Goal: Register for event/course

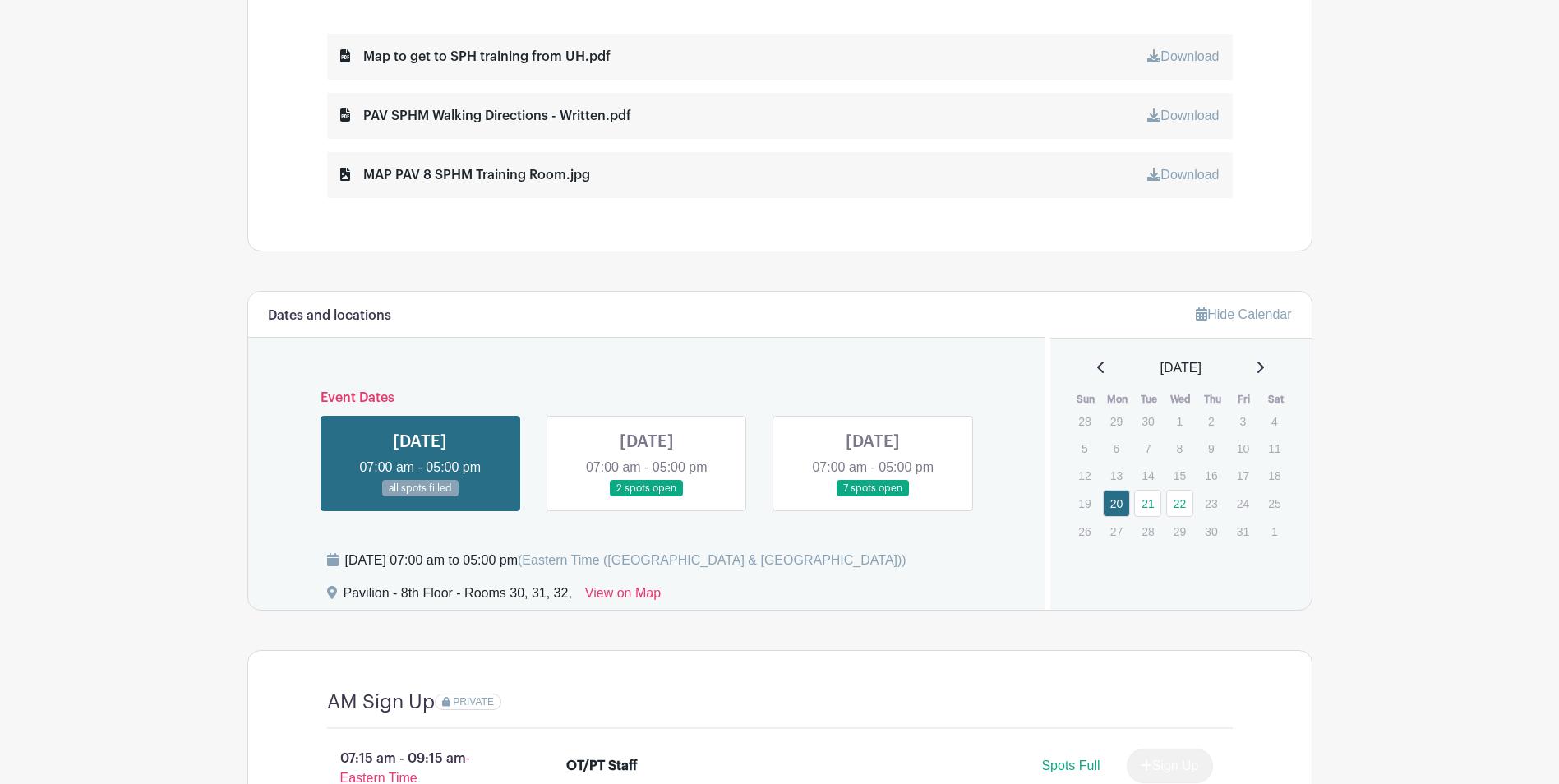
scroll to position [904, 0]
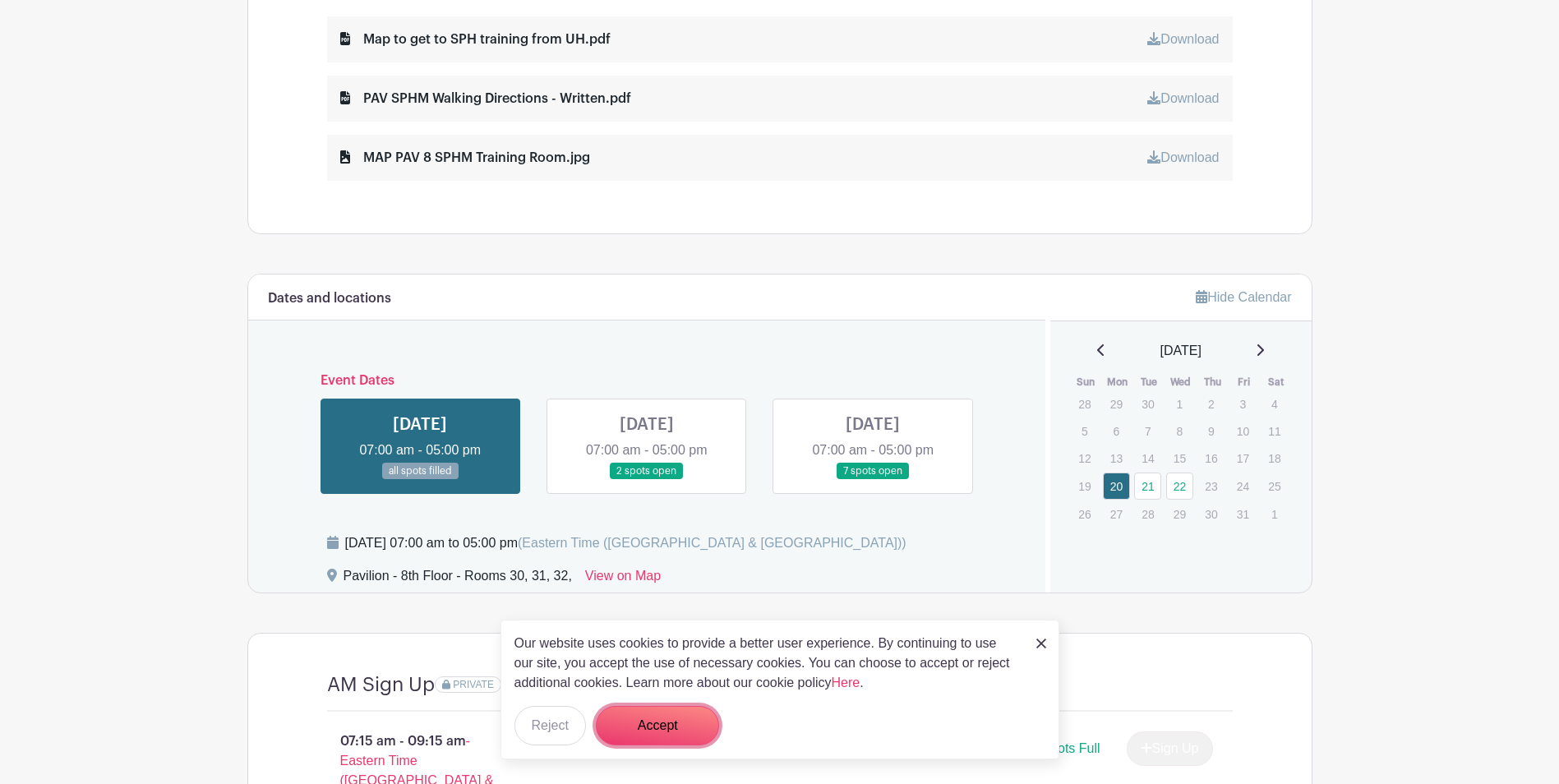
click at [679, 720] on button "Accept" at bounding box center [657, 725] width 124 height 40
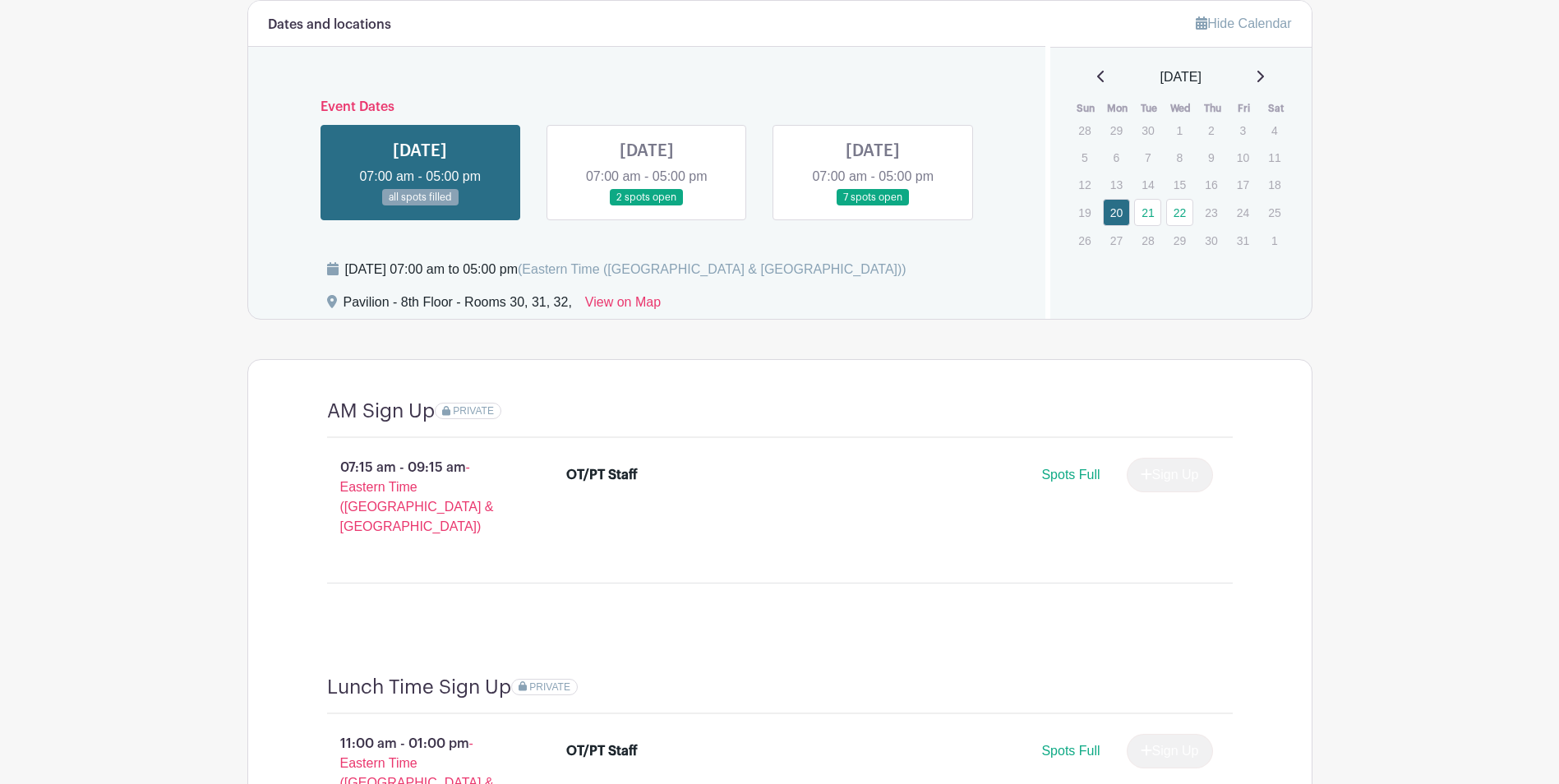
scroll to position [1150, 0]
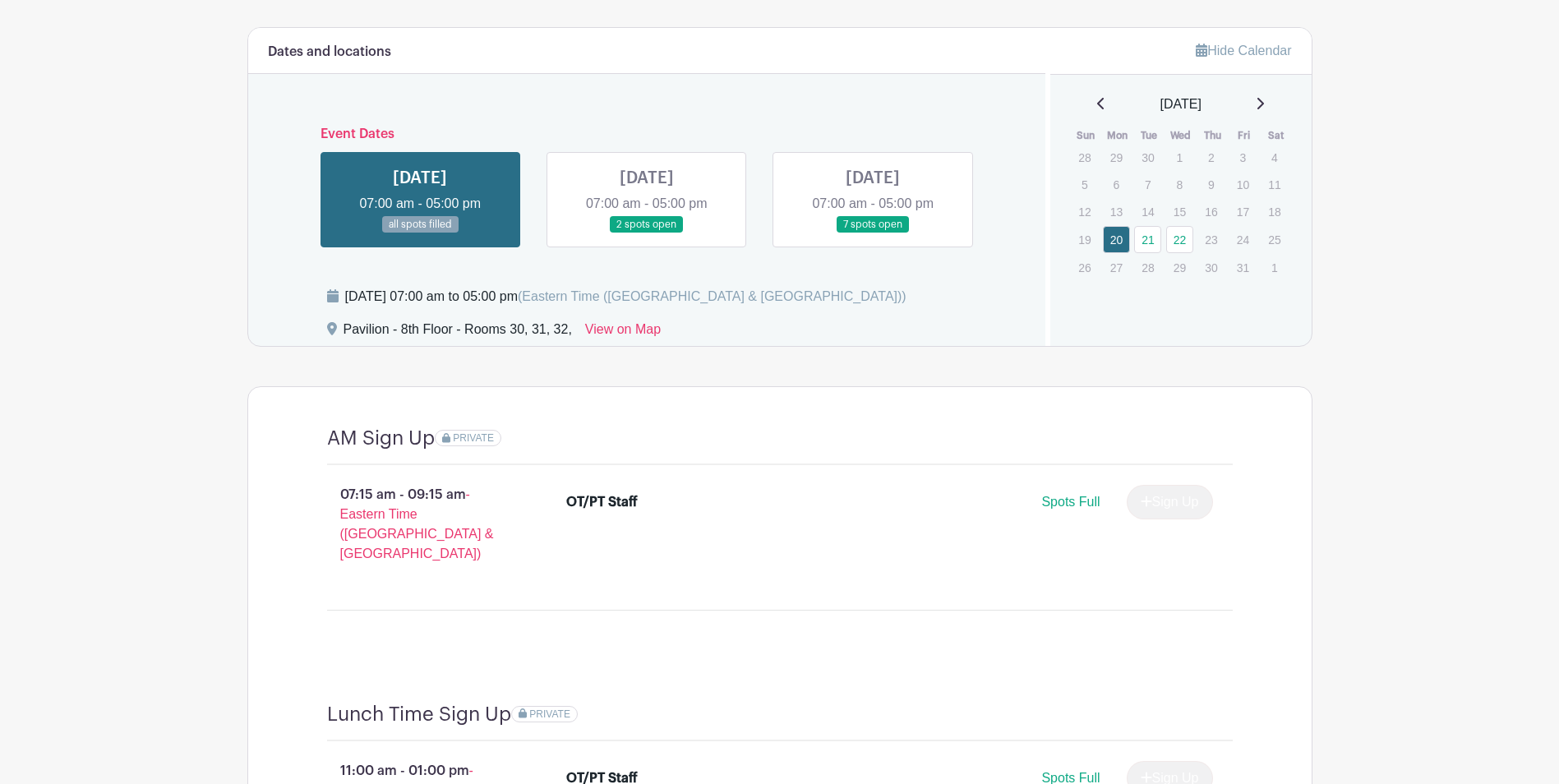
click at [1206, 206] on p "16" at bounding box center [1210, 211] width 27 height 25
click at [1213, 211] on p "16" at bounding box center [1210, 211] width 27 height 25
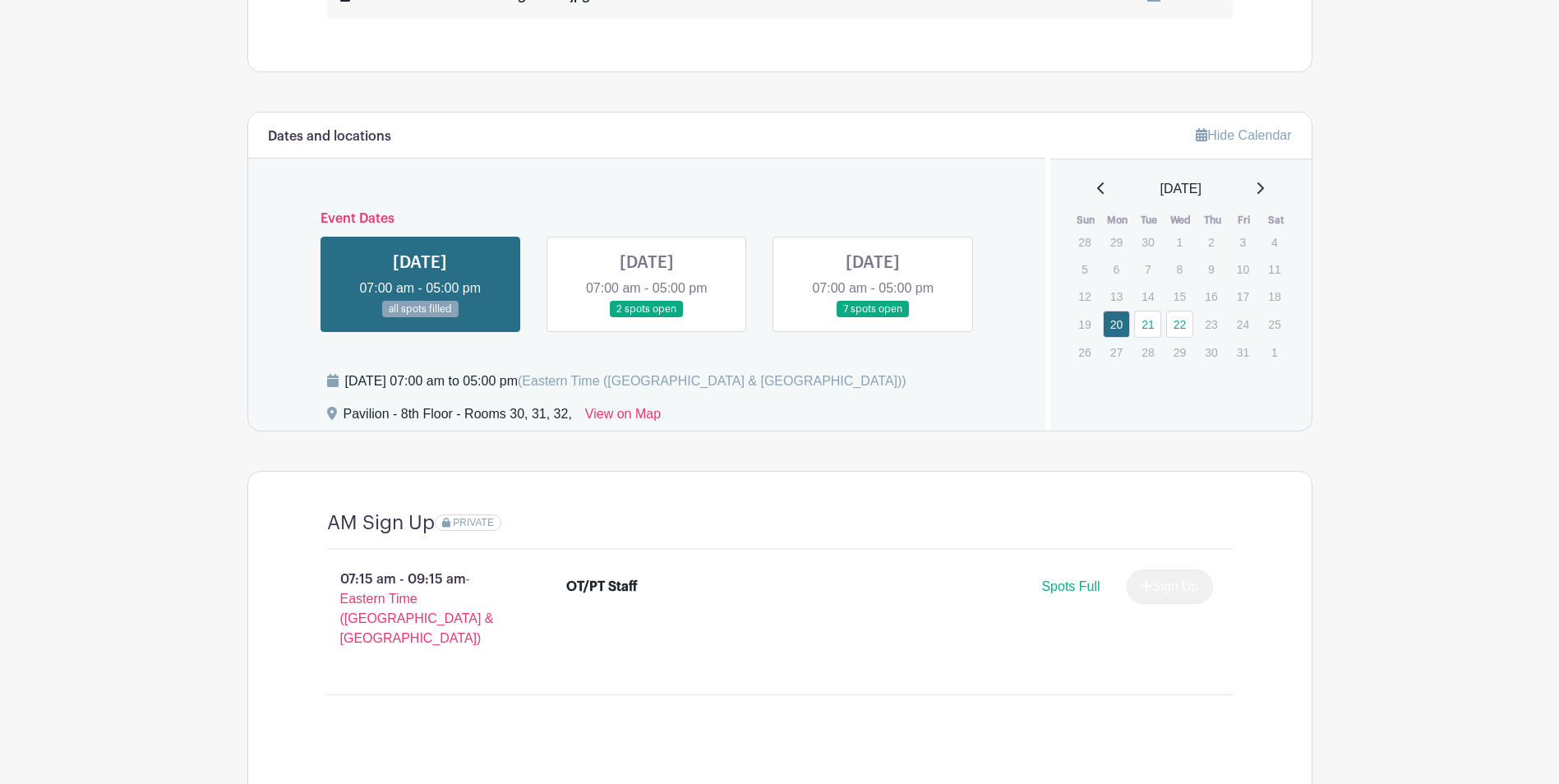
scroll to position [1050, 0]
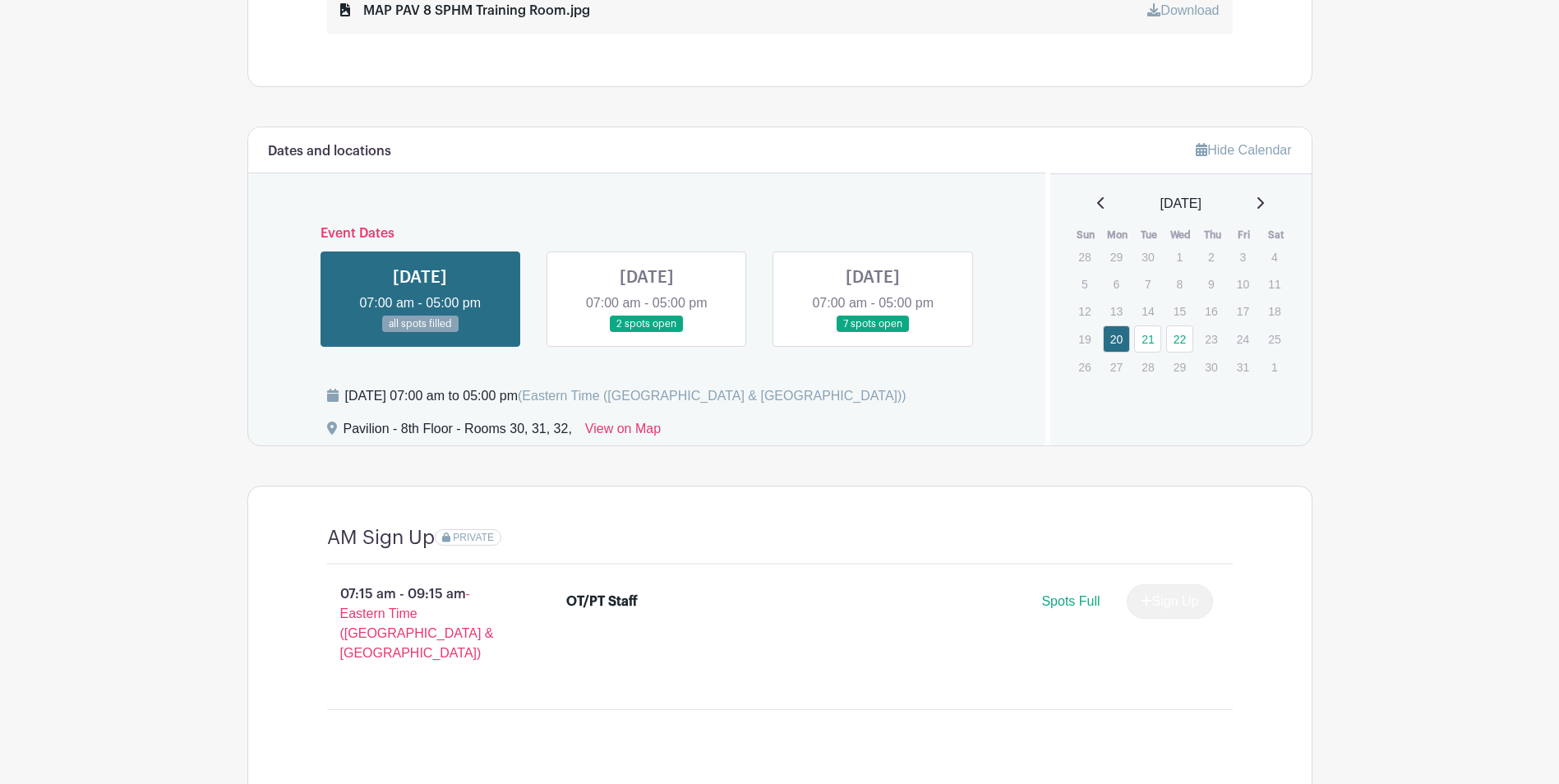
click at [420, 332] on link at bounding box center [420, 332] width 0 height 0
click at [647, 332] on link at bounding box center [647, 332] width 0 height 0
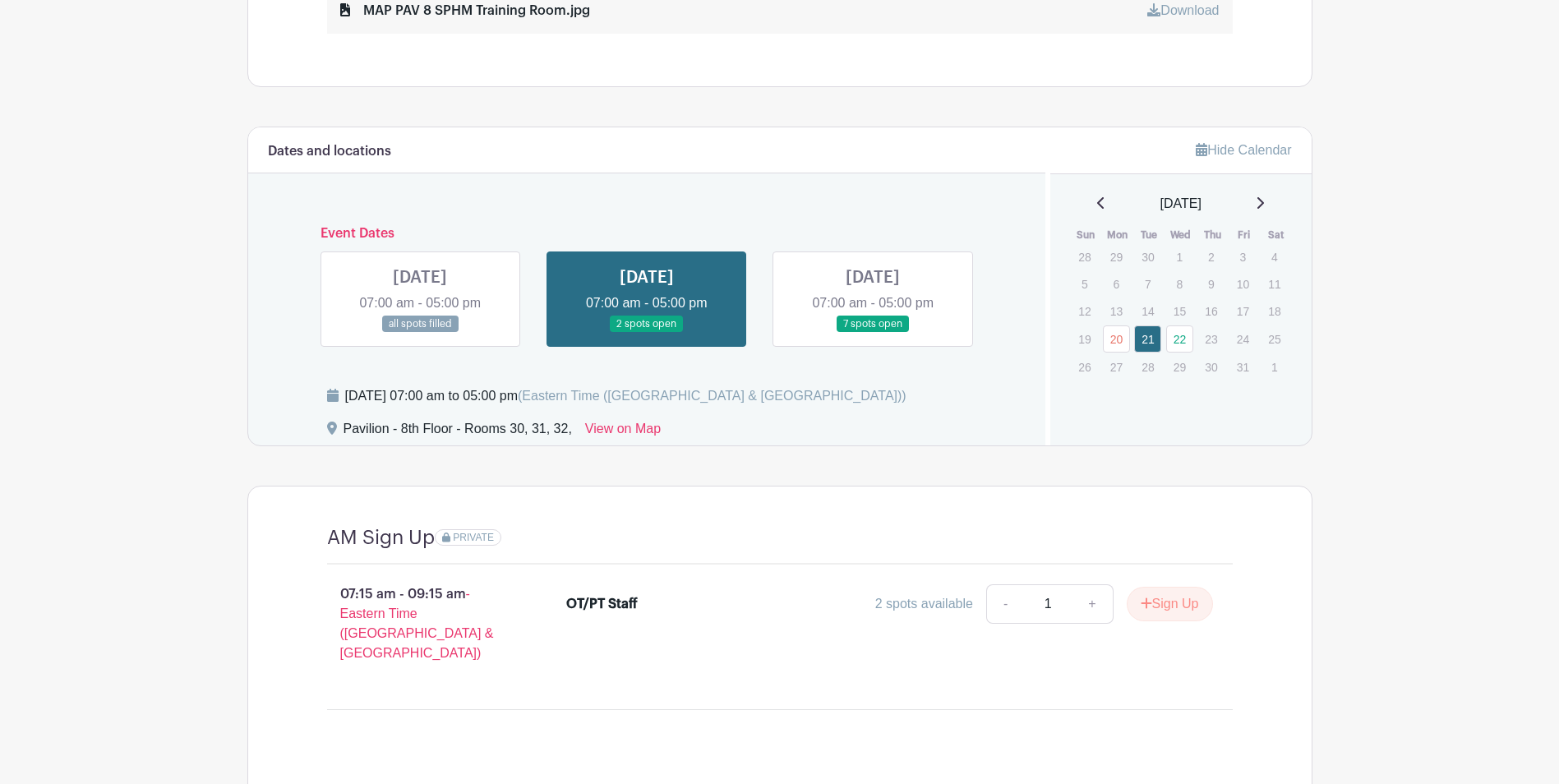
click at [873, 332] on link at bounding box center [873, 332] width 0 height 0
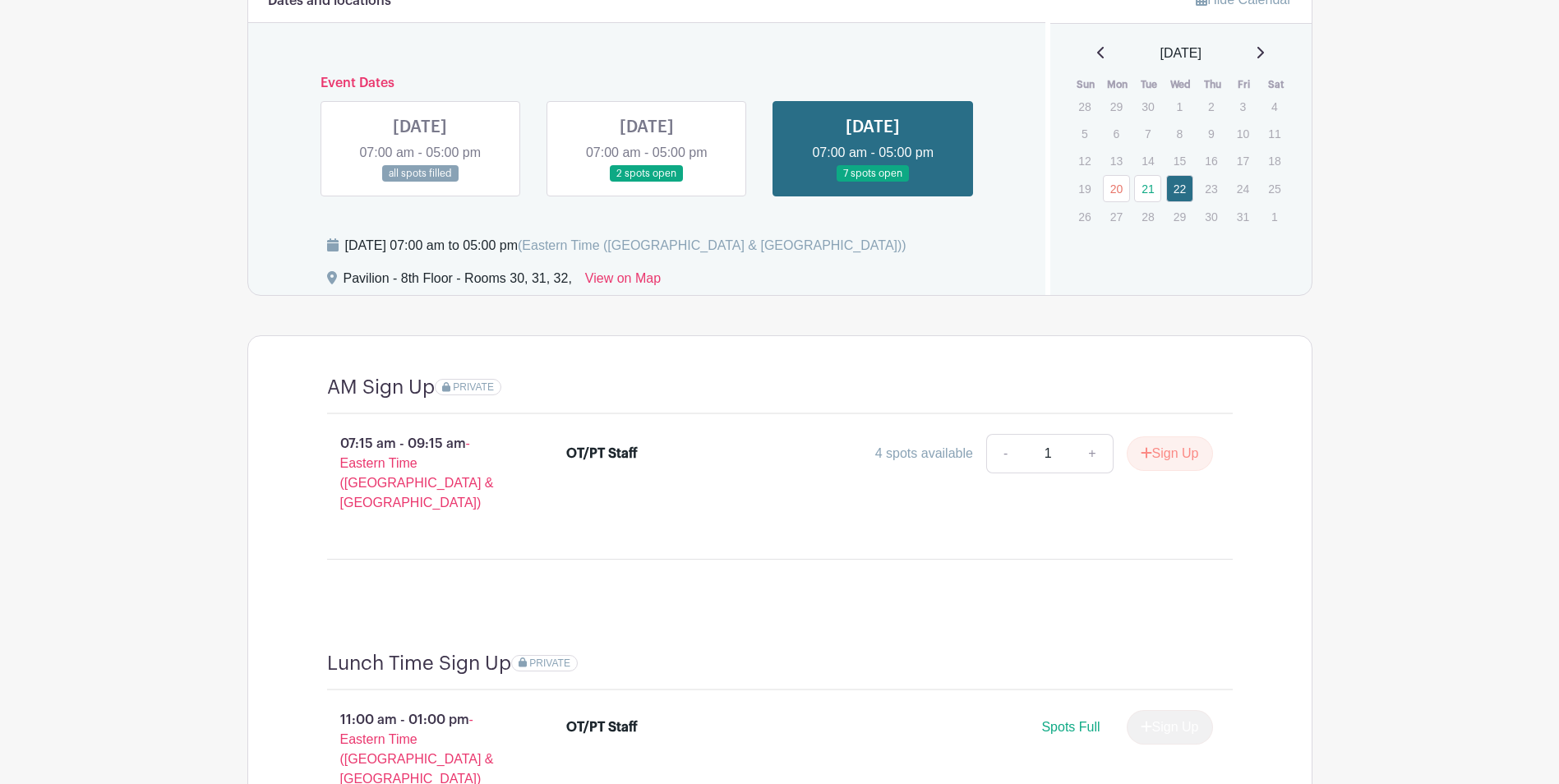
scroll to position [1297, 0]
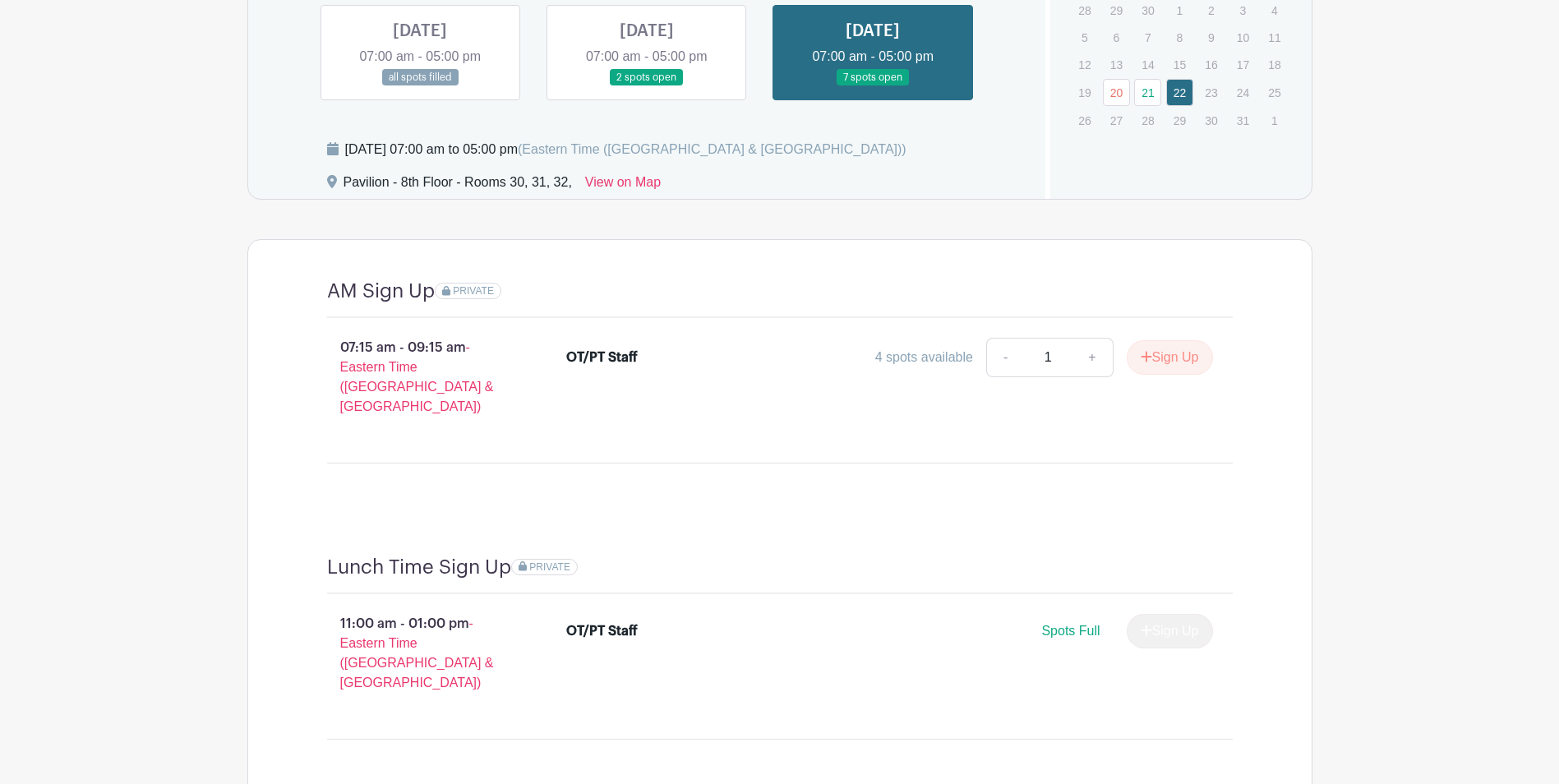
click at [1123, 124] on p "27" at bounding box center [1117, 120] width 27 height 25
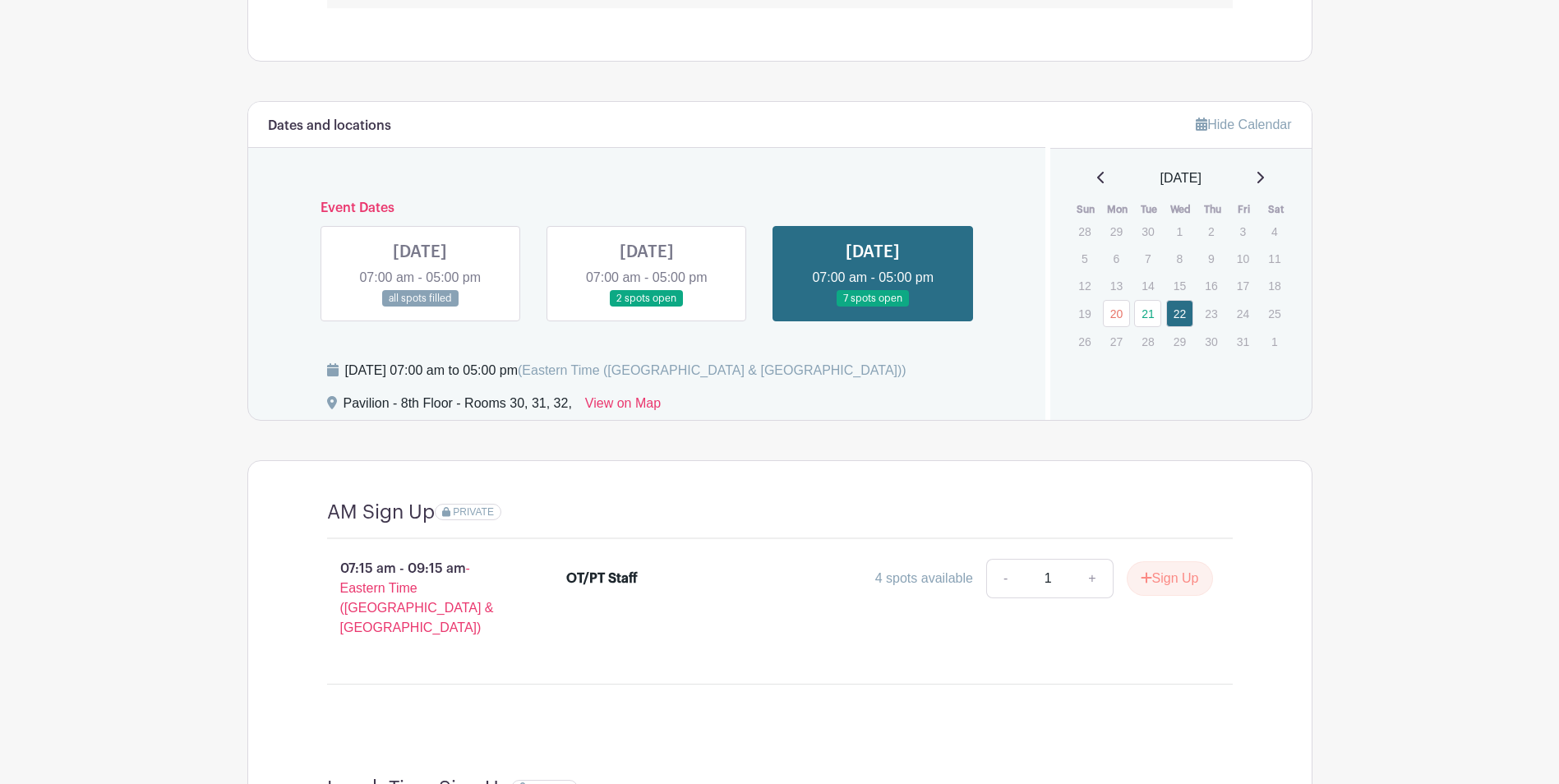
scroll to position [1050, 0]
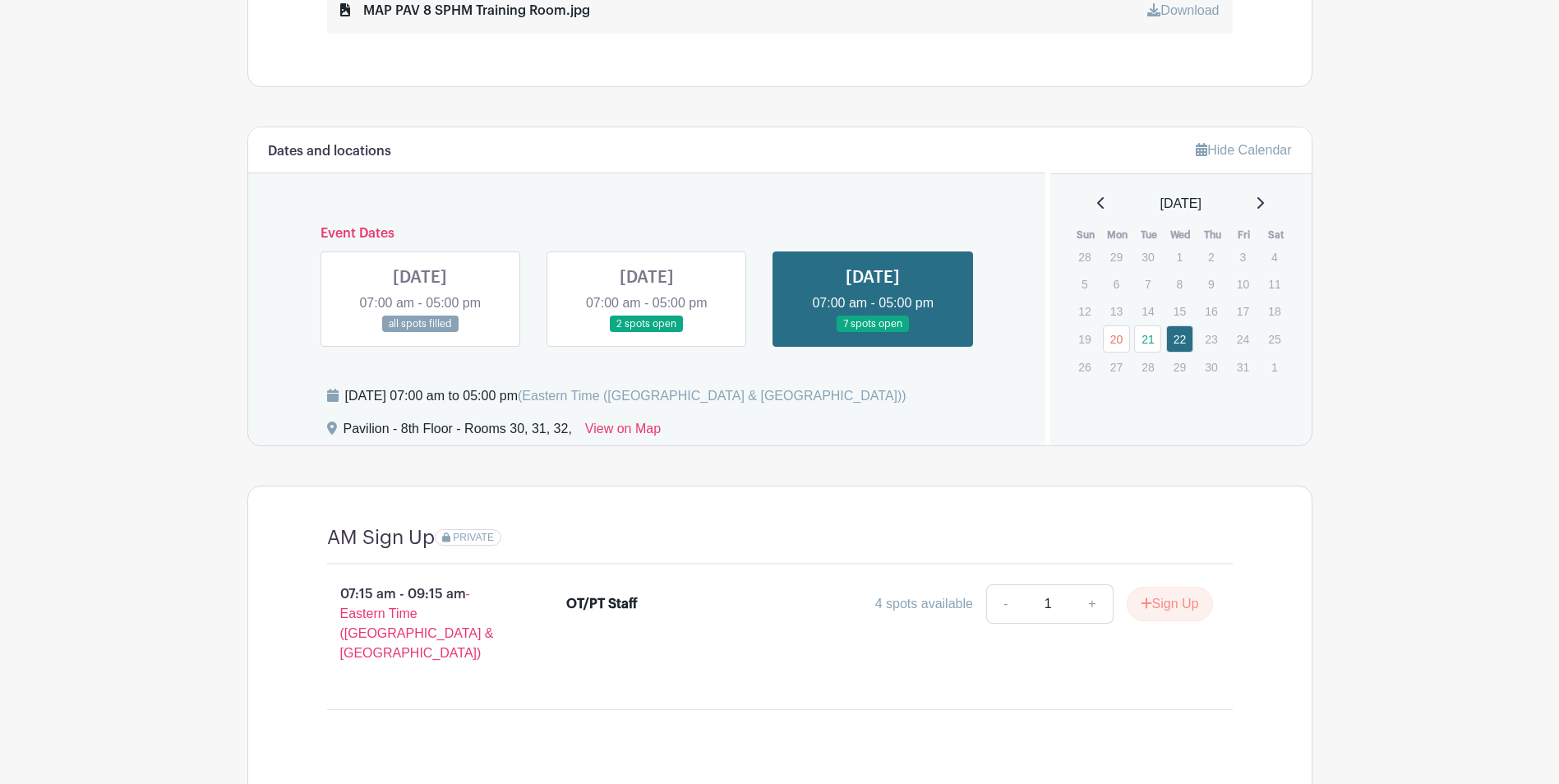
click at [873, 332] on link at bounding box center [873, 332] width 0 height 0
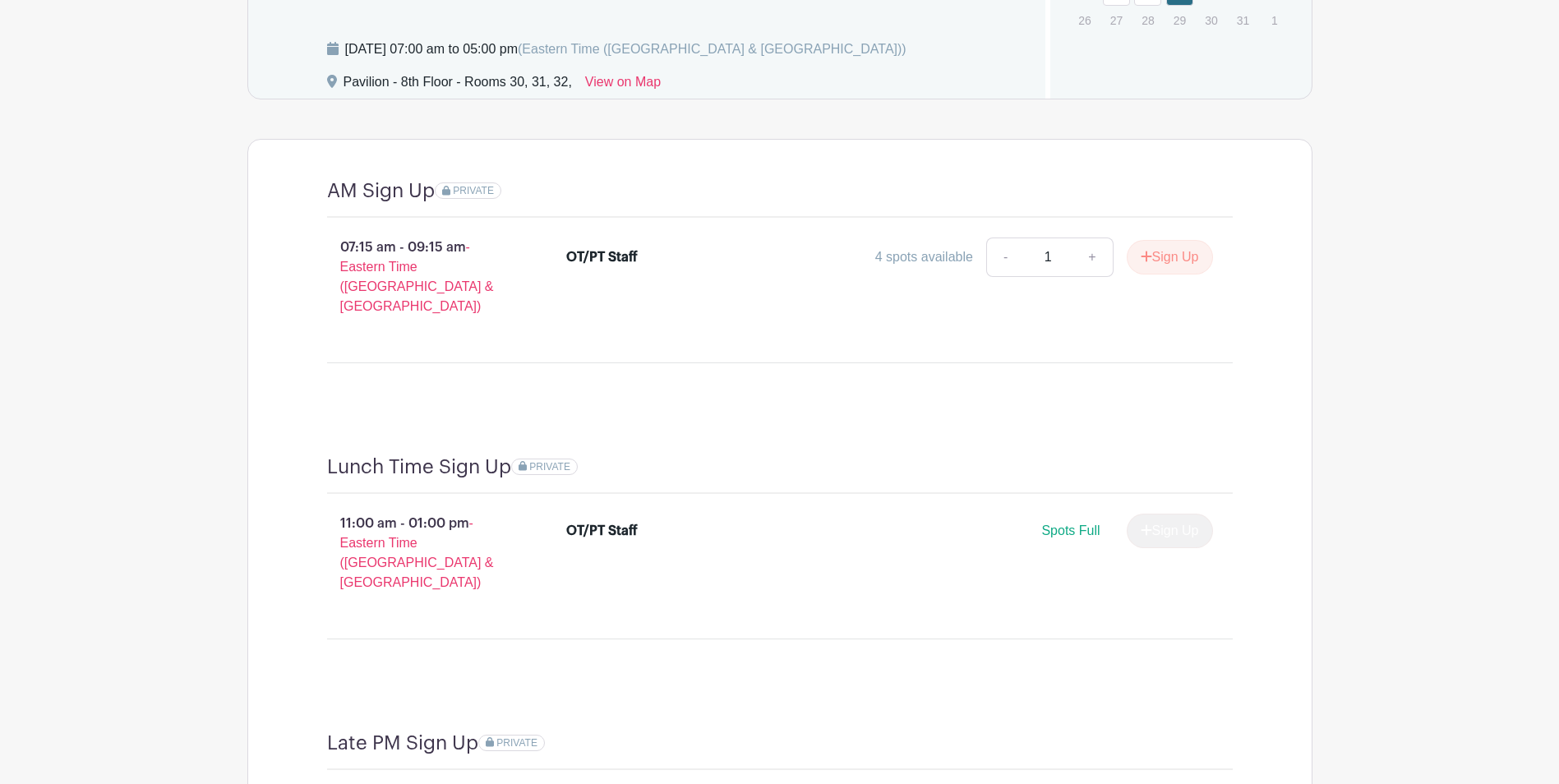
scroll to position [1133, 0]
